Goal: Transaction & Acquisition: Download file/media

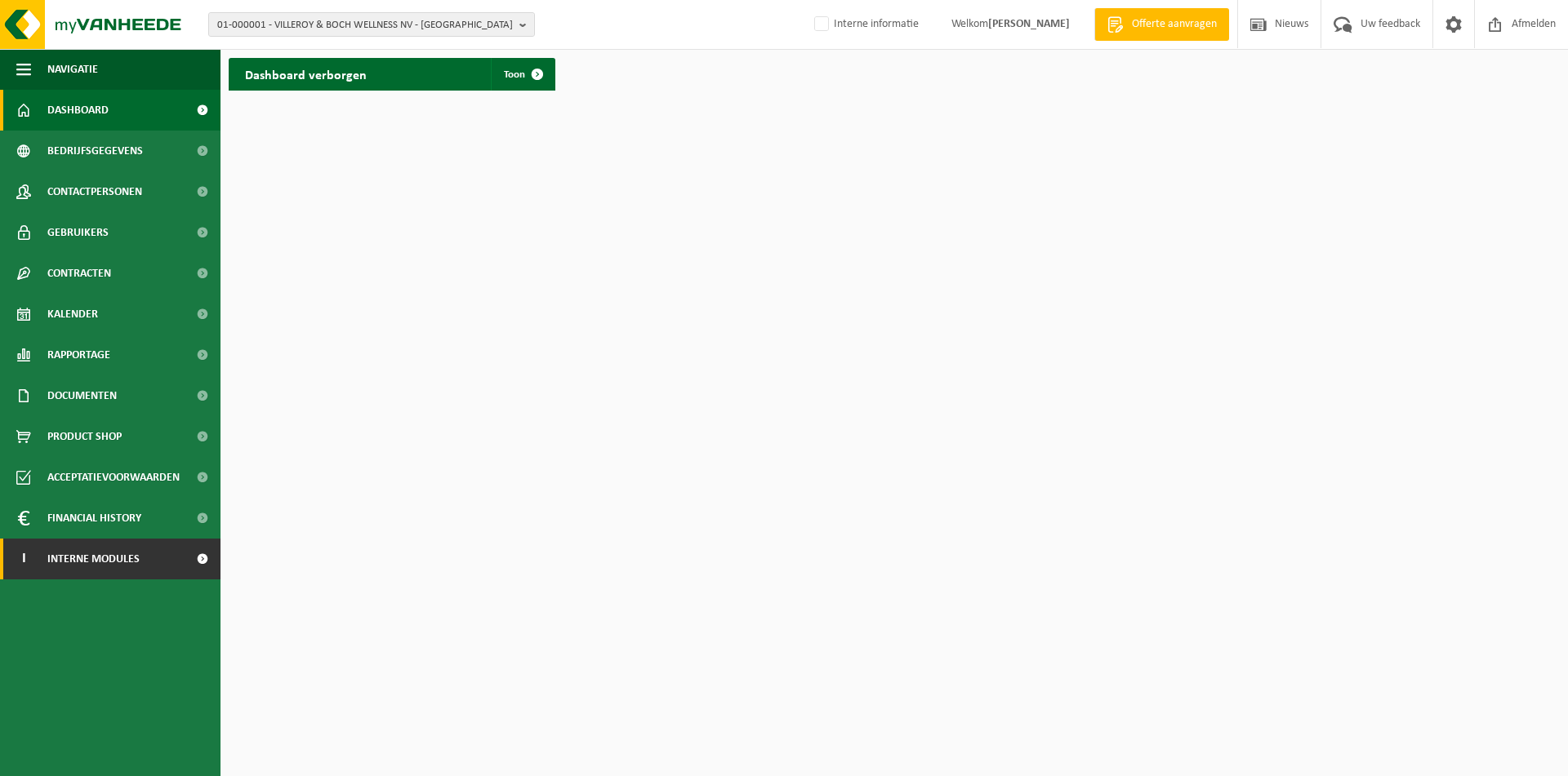
click at [102, 551] on span "Interne modules" at bounding box center [93, 560] width 92 height 41
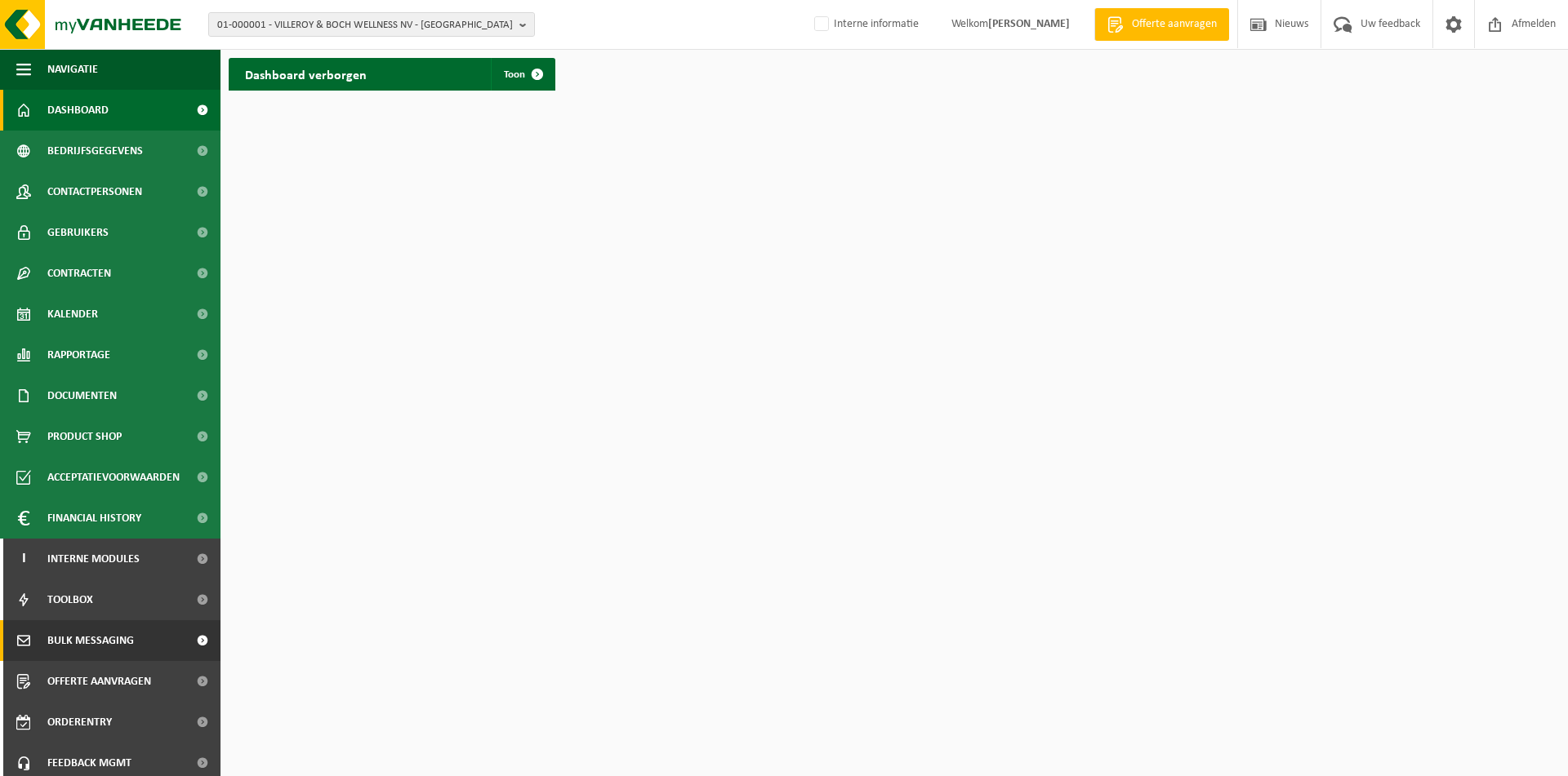
scroll to position [48, 0]
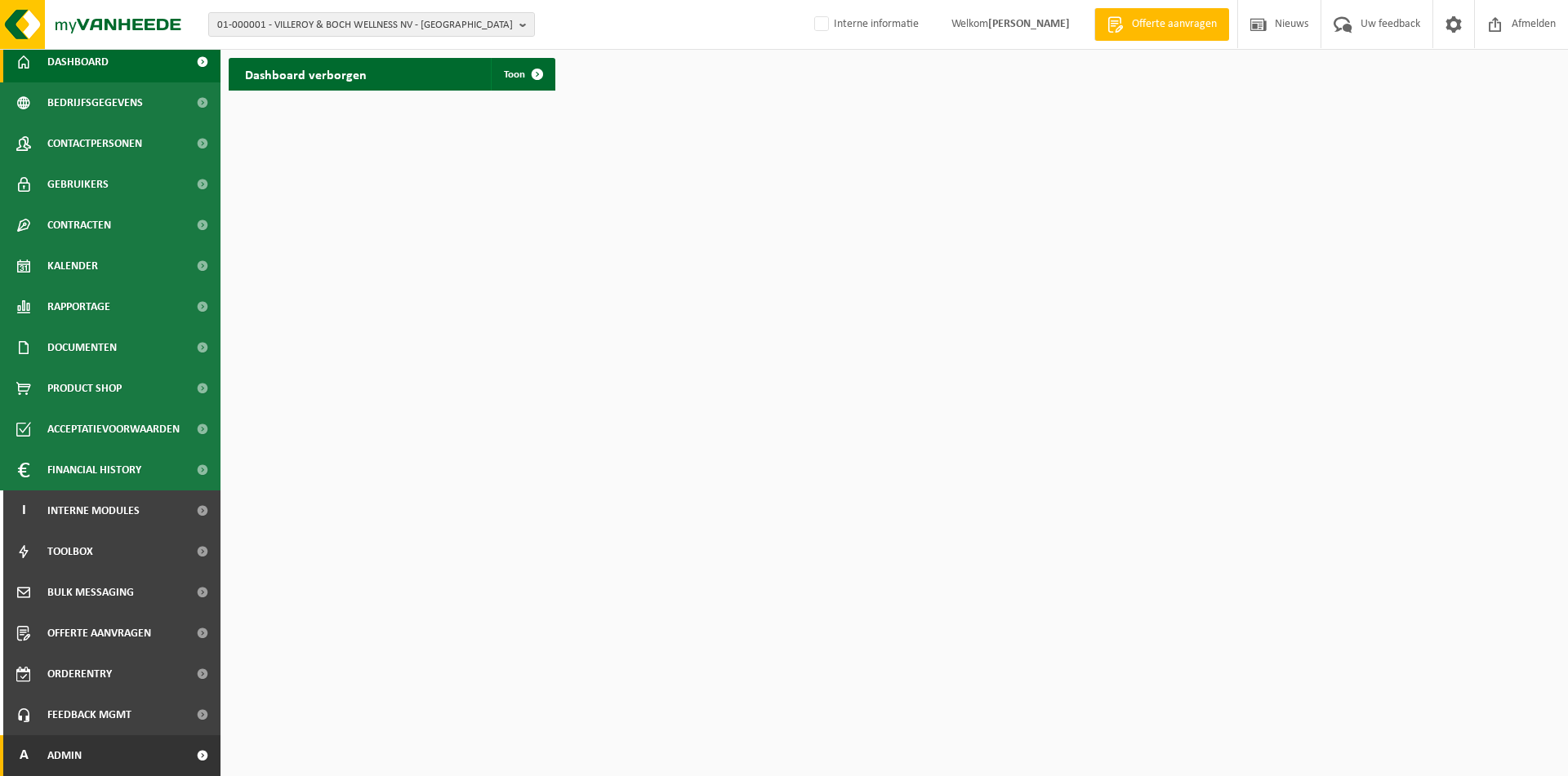
click at [94, 761] on link "A Admin" at bounding box center [110, 756] width 220 height 41
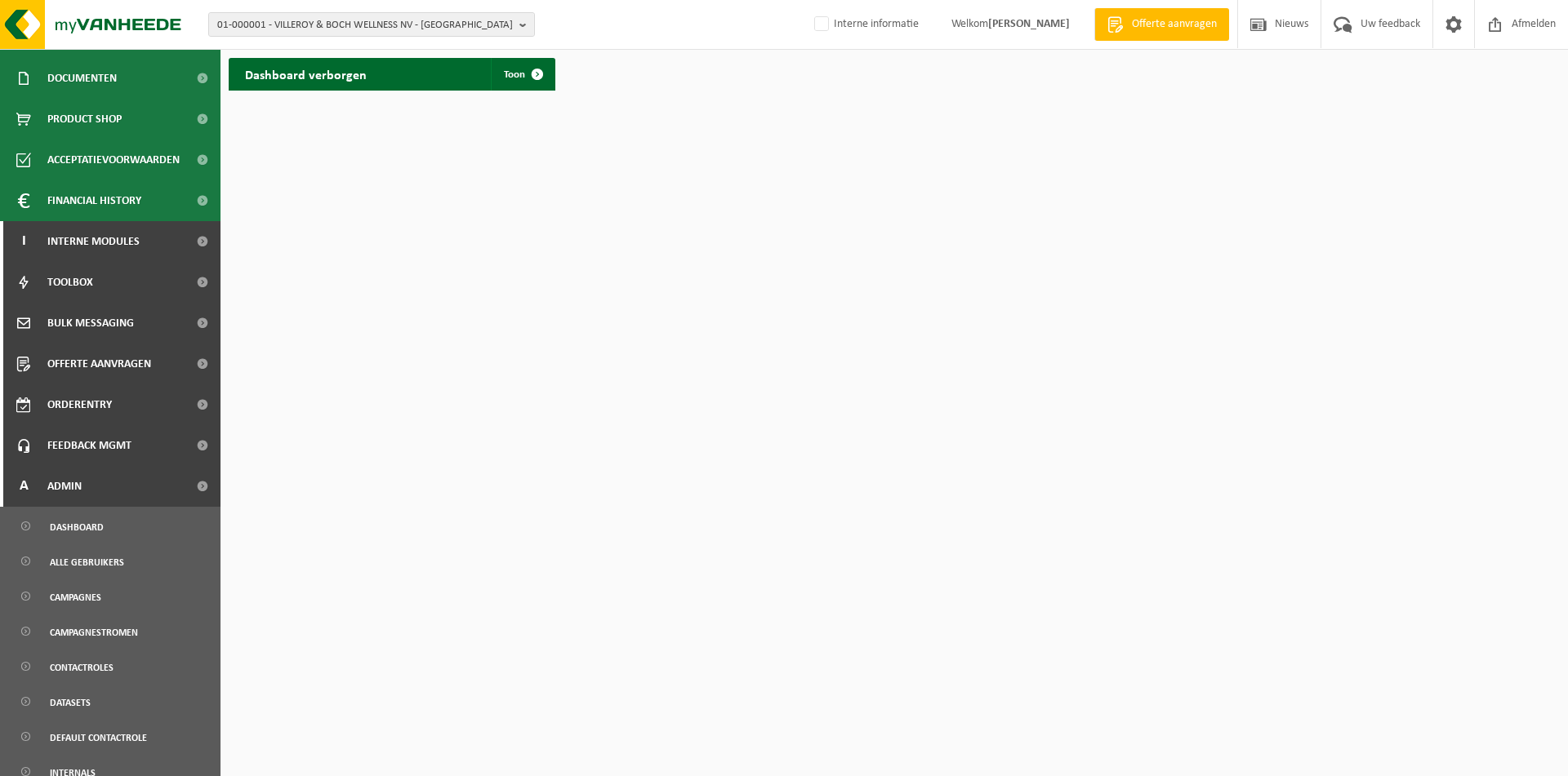
scroll to position [533, 0]
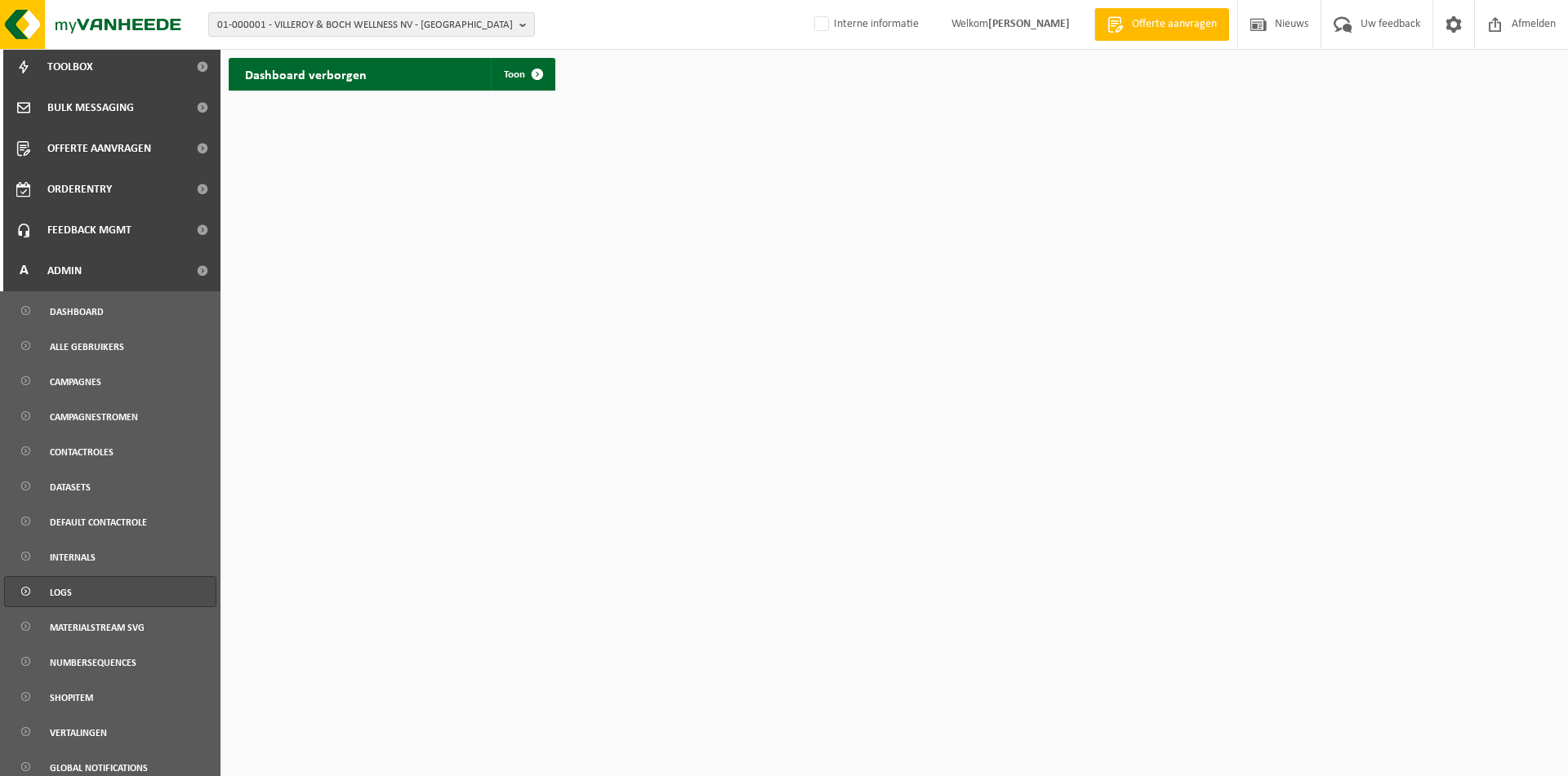
click at [84, 592] on link "Logs" at bounding box center [110, 592] width 212 height 31
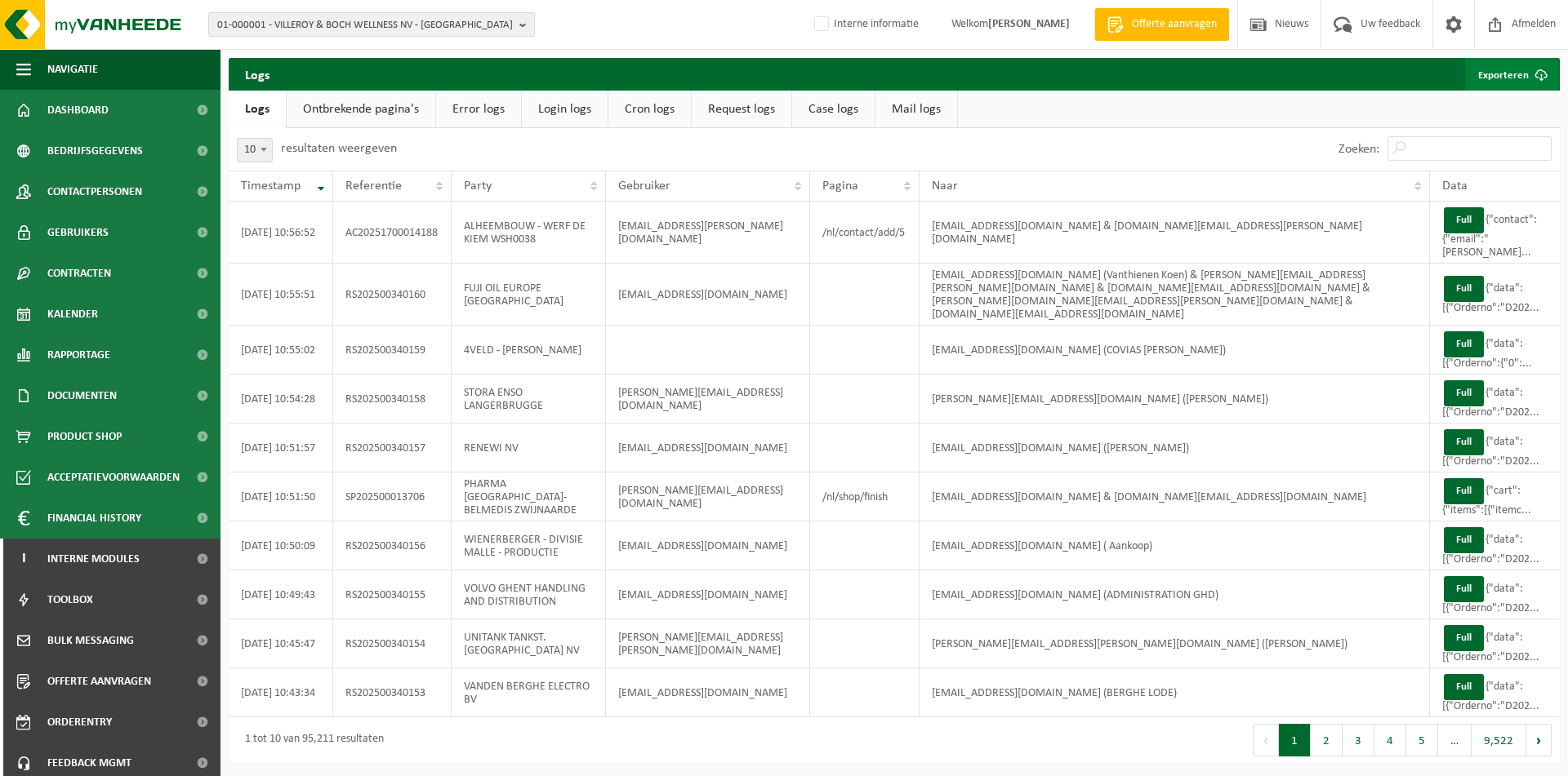
click at [1501, 75] on link "Exporteren" at bounding box center [1511, 74] width 93 height 32
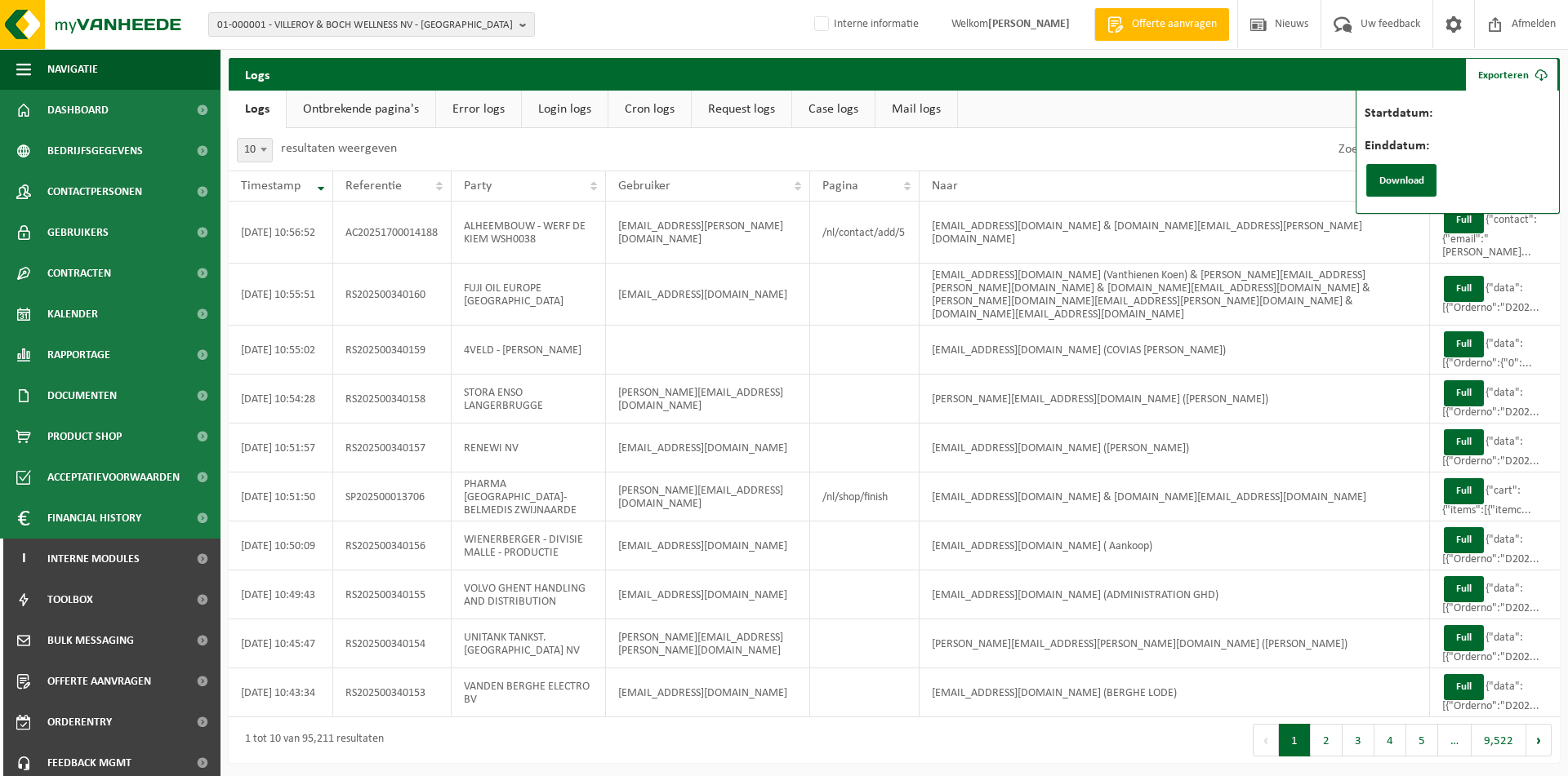
click at [1472, 109] on label "Startdatum:" at bounding box center [1480, 115] width 231 height 17
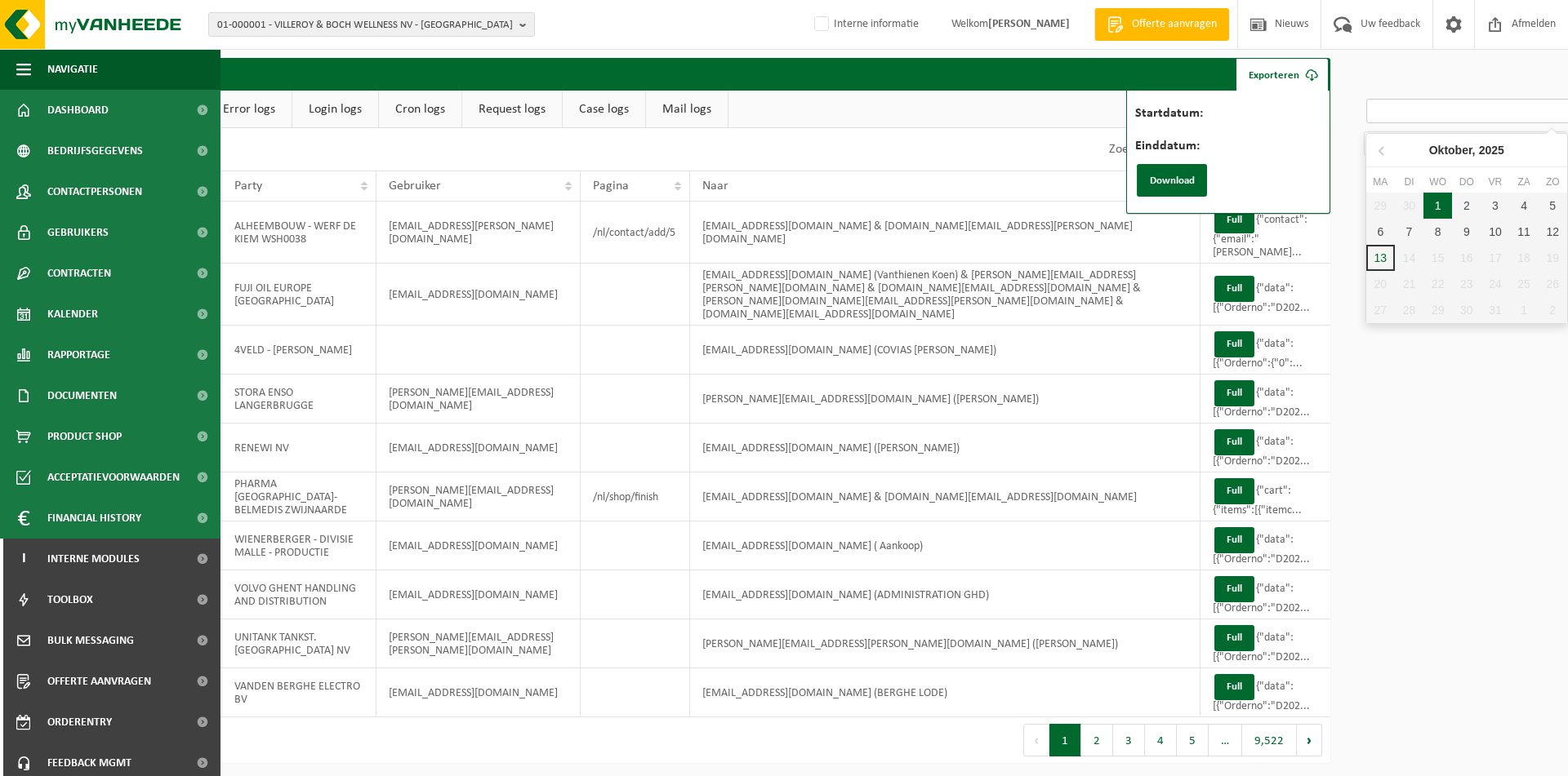
click at [1437, 205] on div "1" at bounding box center [1437, 205] width 28 height 27
type input "2025-10-01"
click at [1419, 145] on input "Einddatum:" at bounding box center [1465, 143] width 203 height 25
click at [1463, 236] on div "2" at bounding box center [1463, 238] width 28 height 27
type input "2025-10-02"
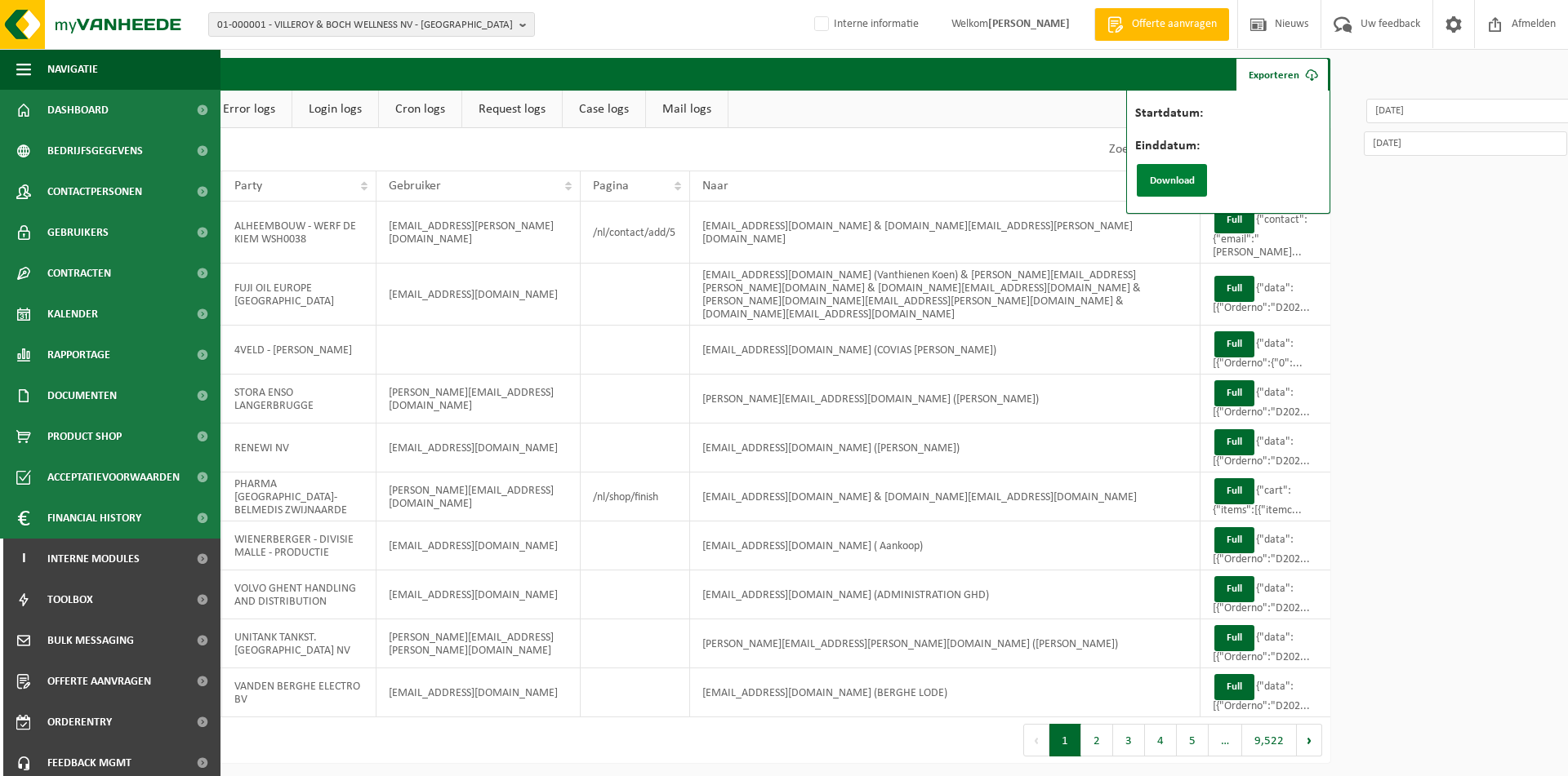
click at [1179, 183] on button "Download" at bounding box center [1171, 180] width 70 height 32
click at [830, 137] on div "Zoeken:" at bounding box center [997, 148] width 665 height 42
click at [1269, 74] on link "Exporteren" at bounding box center [1282, 74] width 93 height 32
